Goal: Find specific page/section: Find specific page/section

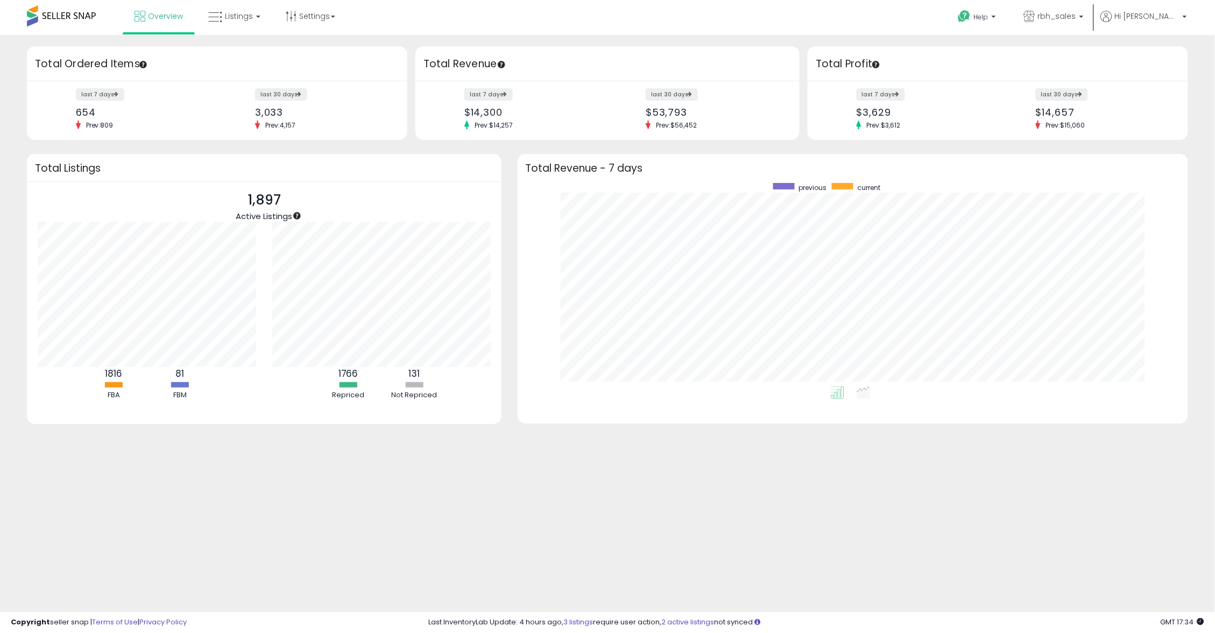
scroll to position [203, 650]
click at [238, 22] on link "Listings" at bounding box center [234, 16] width 68 height 32
click at [253, 55] on icon at bounding box center [242, 53] width 47 height 14
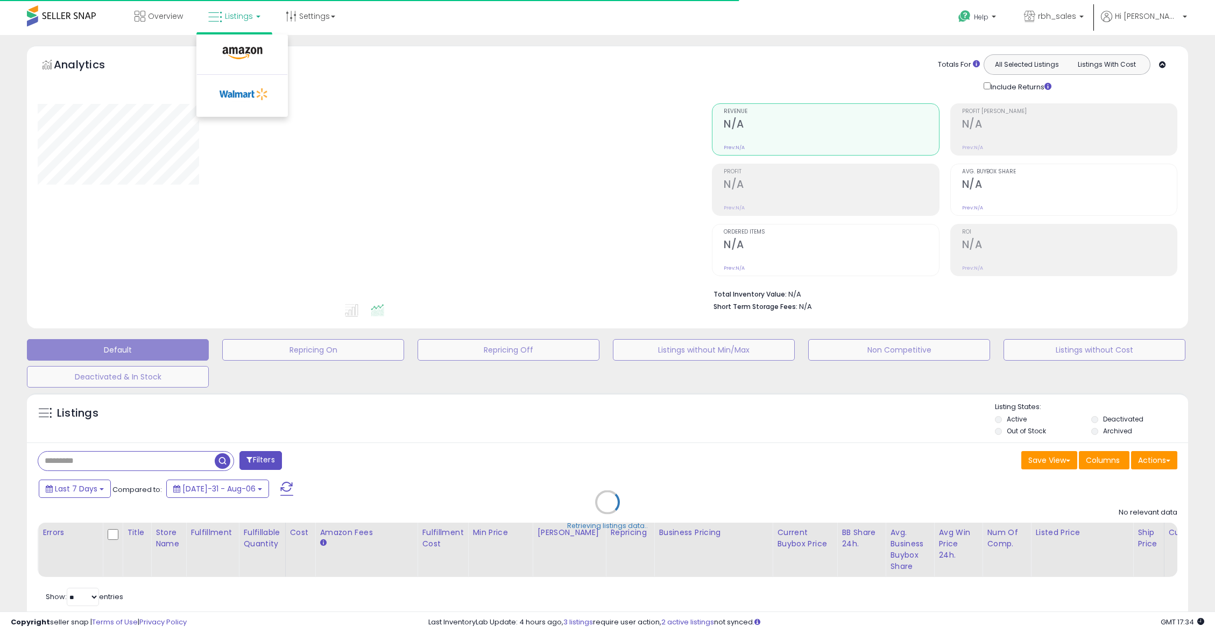
click at [227, 17] on span "Listings" at bounding box center [239, 16] width 28 height 11
click at [231, 15] on span "Listings" at bounding box center [239, 16] width 28 height 11
click at [492, 453] on div "Filters Save View Save As New View" at bounding box center [607, 531] width 1161 height 178
click at [150, 460] on input "text" at bounding box center [126, 459] width 177 height 19
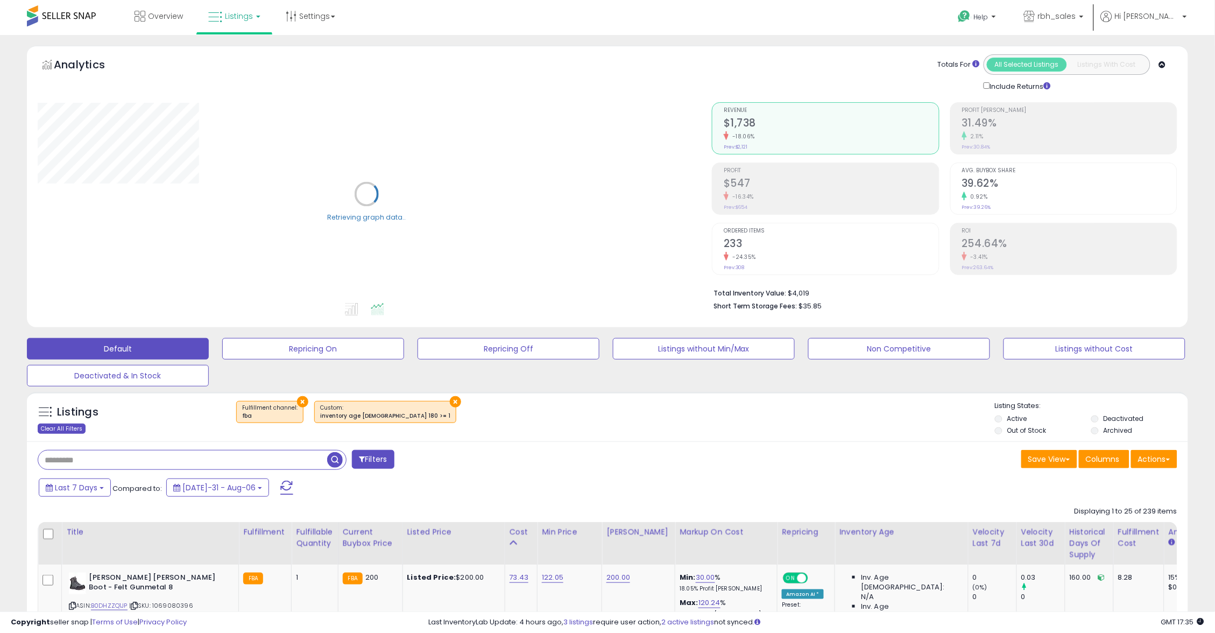
click at [68, 426] on div "Clear All Filters" at bounding box center [62, 429] width 48 height 10
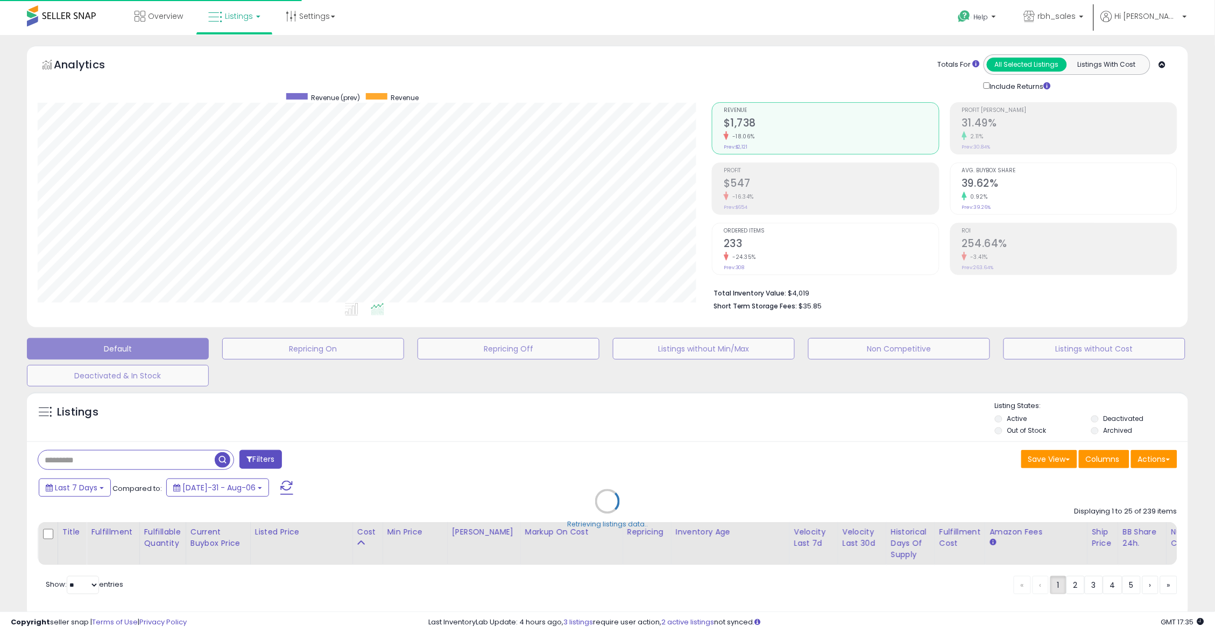
scroll to position [220, 675]
click at [99, 454] on div "Retrieving listings data.." at bounding box center [607, 508] width 1177 height 245
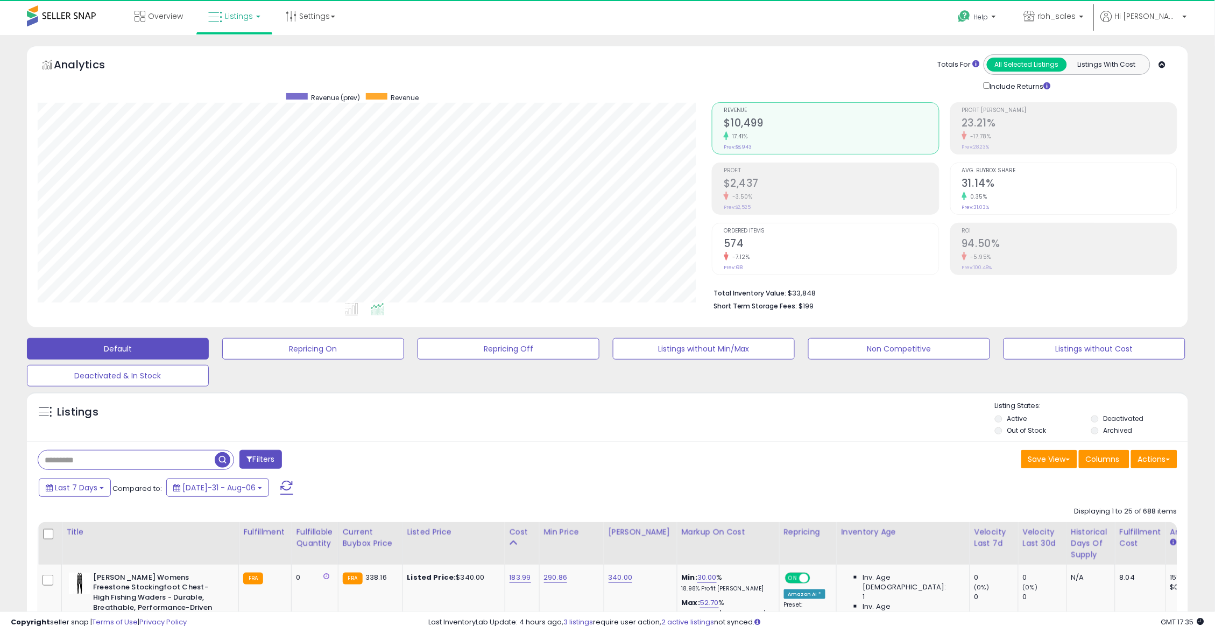
click at [72, 457] on input "text" at bounding box center [126, 459] width 177 height 19
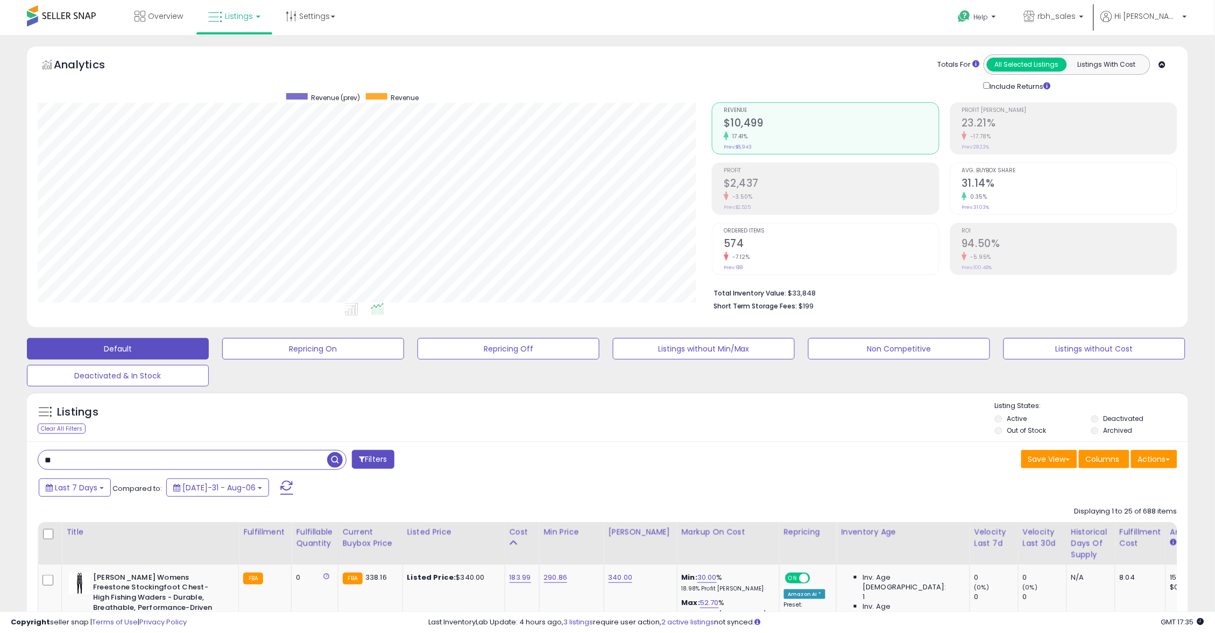
type input "**"
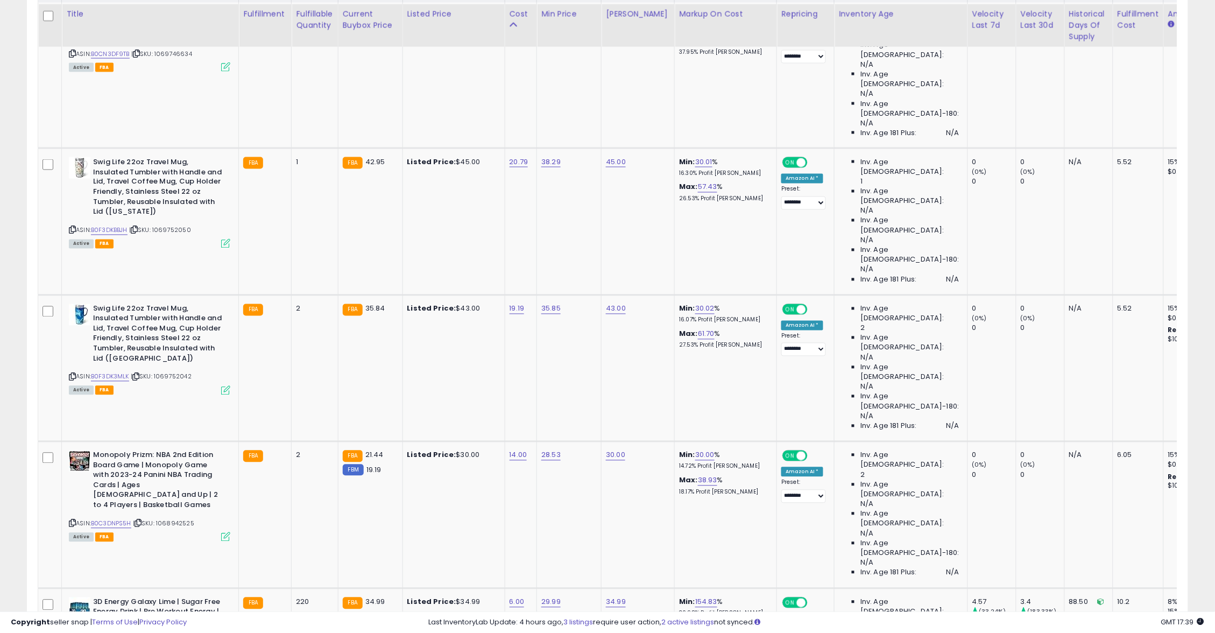
scroll to position [140, 0]
